Goal: Find specific page/section: Find specific page/section

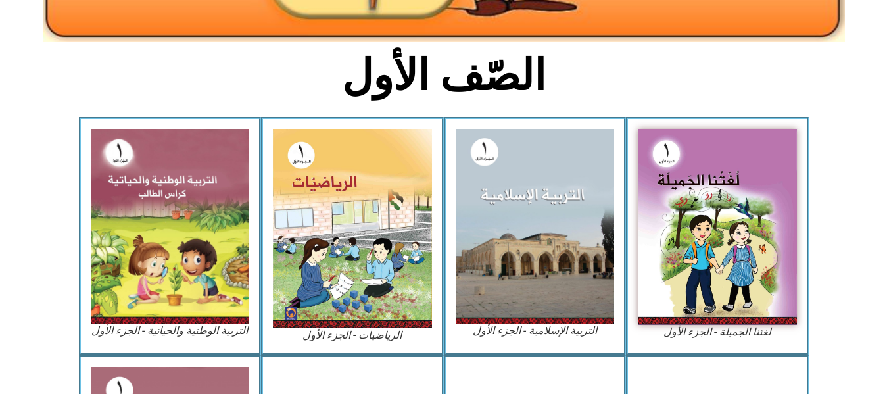
scroll to position [296, 0]
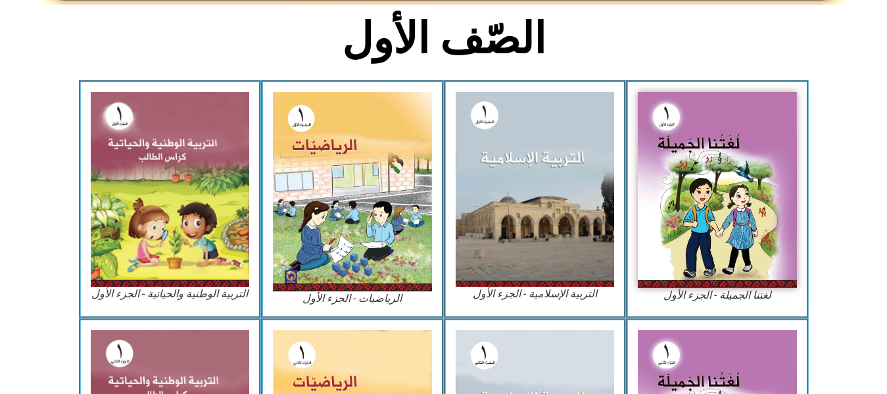
click at [537, 297] on figcaption "التربية الإسلامية - الجزء الأول" at bounding box center [535, 294] width 159 height 14
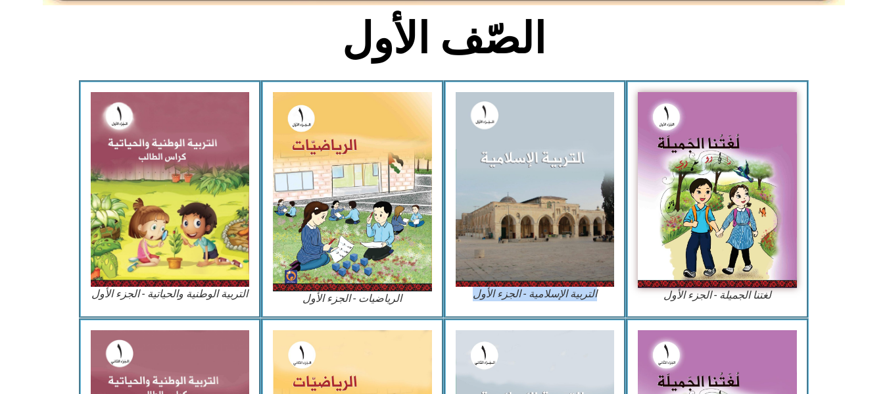
click at [537, 297] on figcaption "التربية الإسلامية - الجزء الأول" at bounding box center [535, 294] width 159 height 14
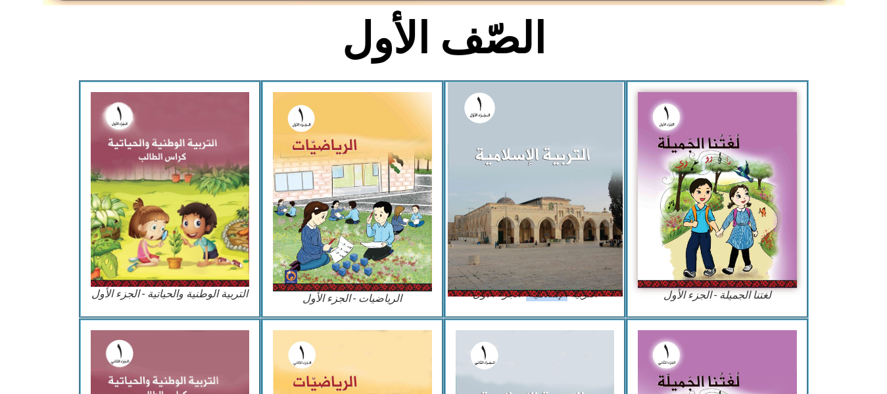
click at [526, 213] on img at bounding box center [534, 189] width 175 height 214
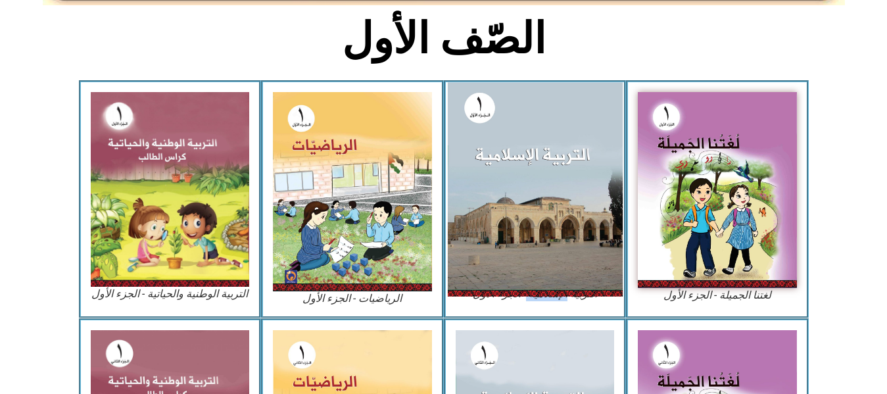
click at [526, 213] on img at bounding box center [534, 189] width 175 height 214
